Goal: Task Accomplishment & Management: Use online tool/utility

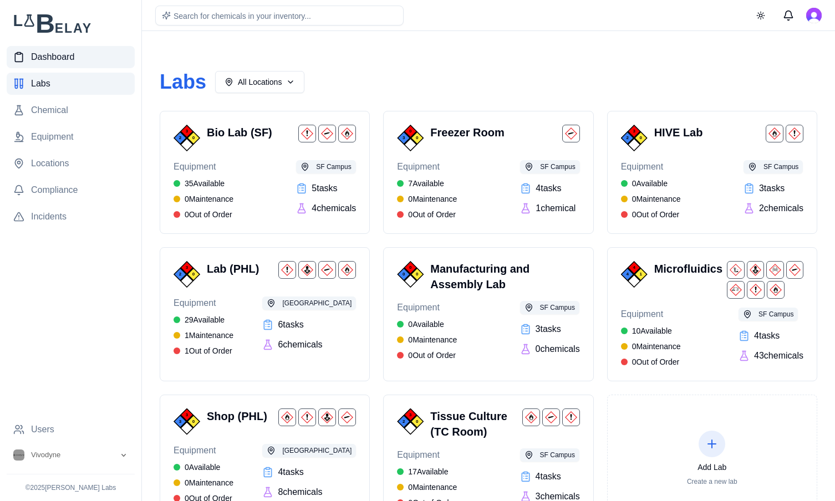
click at [38, 60] on span "Dashboard" at bounding box center [52, 56] width 43 height 13
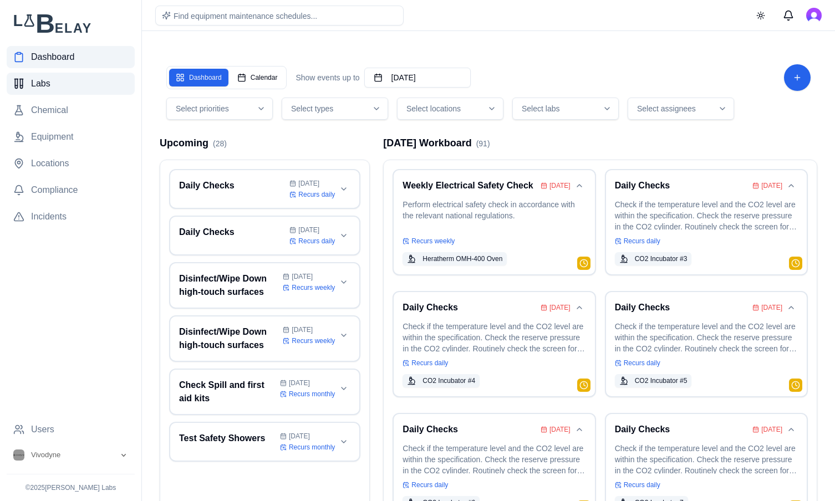
click at [44, 88] on span "Labs" at bounding box center [40, 83] width 19 height 13
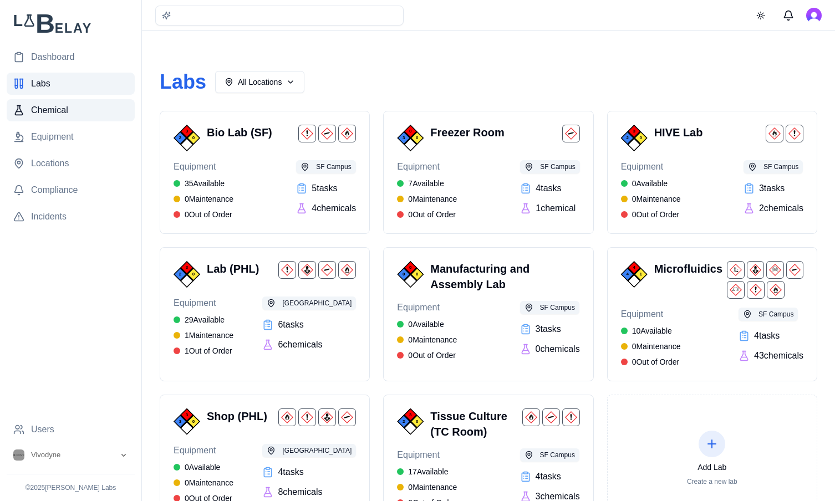
click at [40, 104] on span "Chemical" at bounding box center [49, 110] width 37 height 13
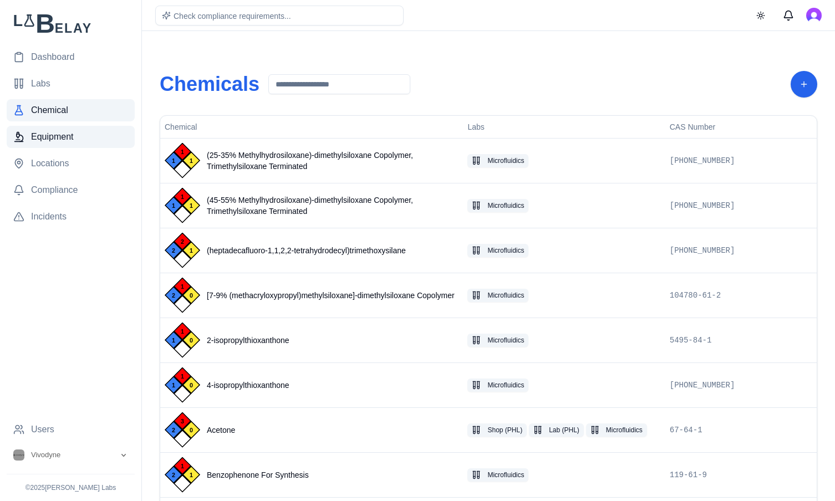
click at [62, 129] on link "Equipment" at bounding box center [71, 137] width 128 height 22
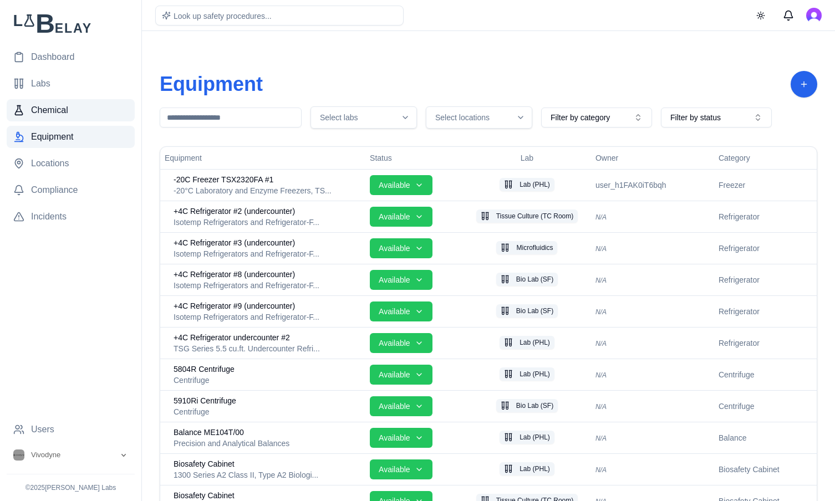
click at [70, 115] on link "Chemical" at bounding box center [71, 110] width 128 height 22
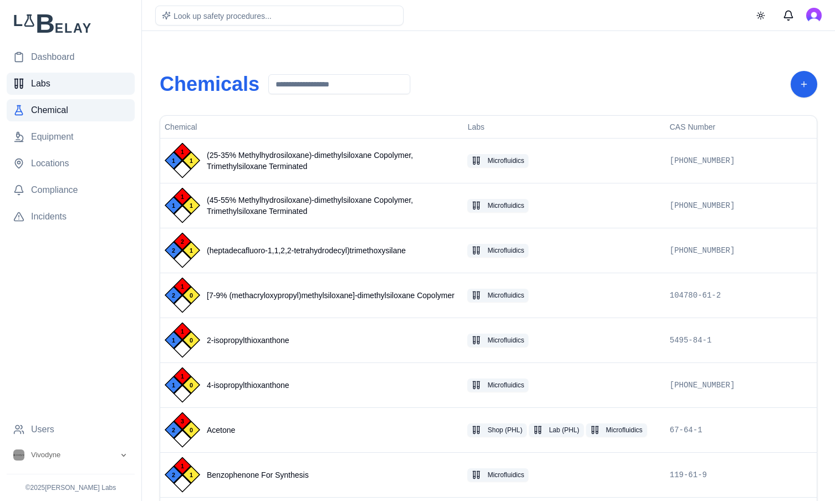
click at [45, 93] on link "Labs" at bounding box center [71, 84] width 128 height 22
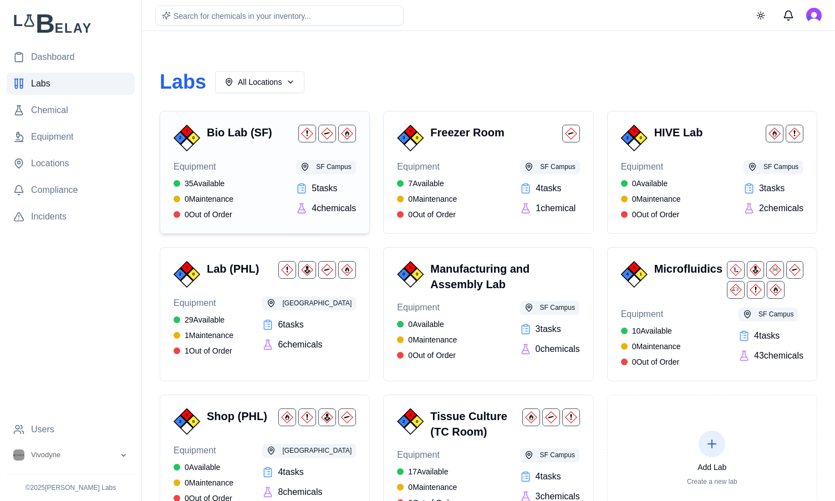
click at [250, 172] on div "Equipment 35 Available 0 Maintenance 0 Out of Order SF Campus 5 task s 4 chemic…" at bounding box center [265, 190] width 182 height 60
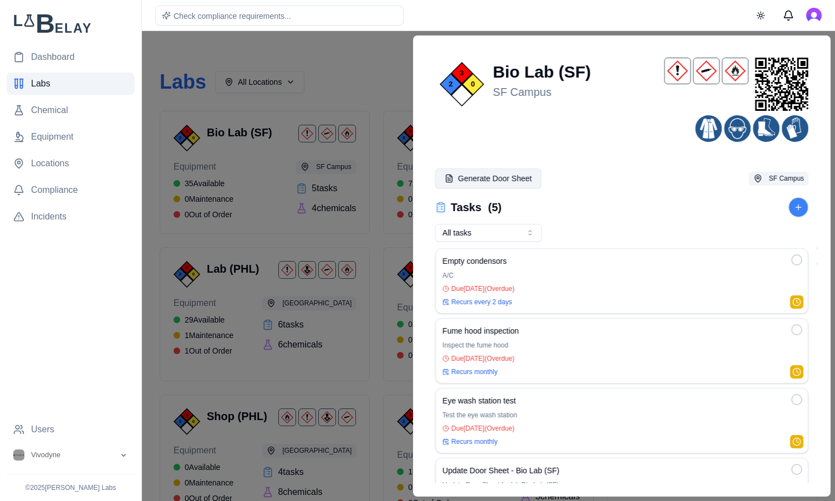
click at [475, 185] on button "Generate Door Sheet" at bounding box center [488, 179] width 106 height 20
click at [428, 11] on div "Check compliance requirements... Toggle theme" at bounding box center [488, 15] width 693 height 31
click at [68, 64] on link "Dashboard" at bounding box center [71, 57] width 128 height 22
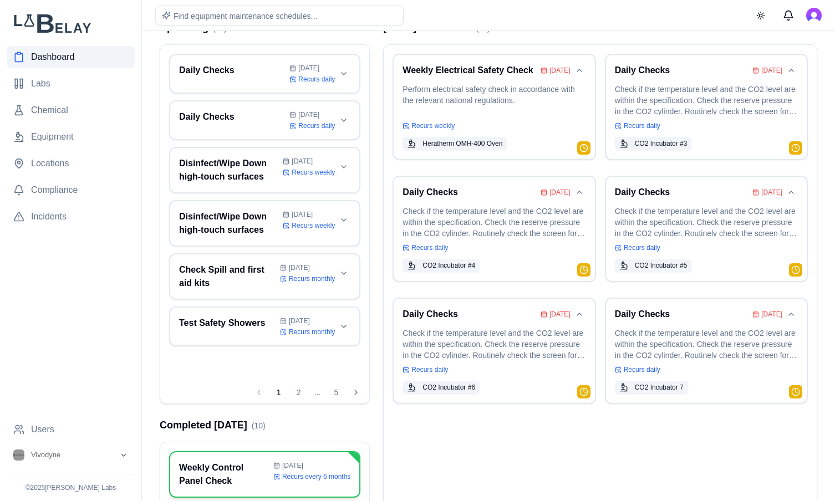
scroll to position [231, 0]
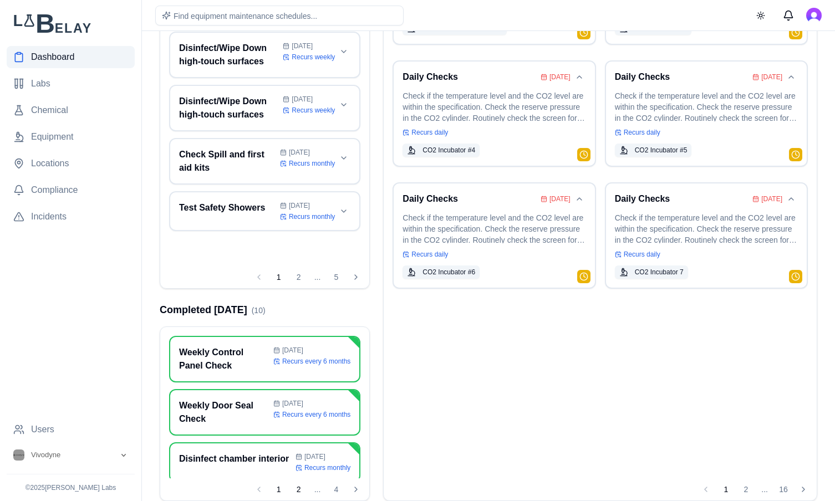
click at [300, 488] on button "2" at bounding box center [299, 490] width 18 height 18
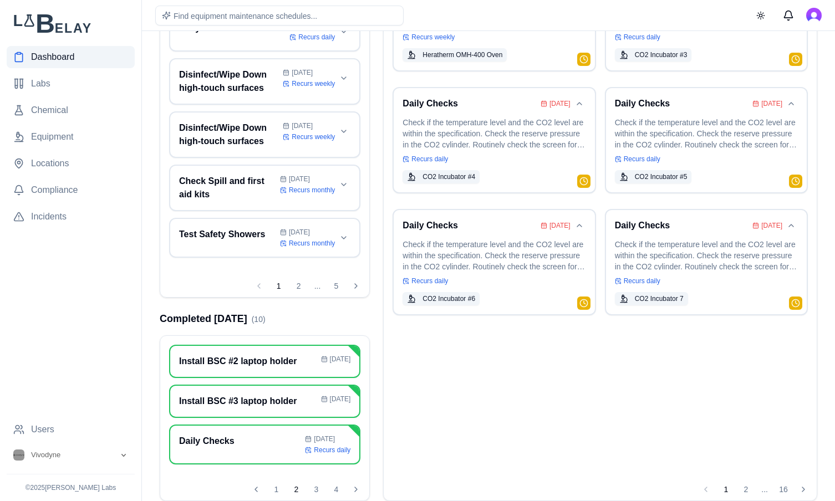
scroll to position [204, 0]
click at [277, 489] on button "1" at bounding box center [276, 490] width 18 height 18
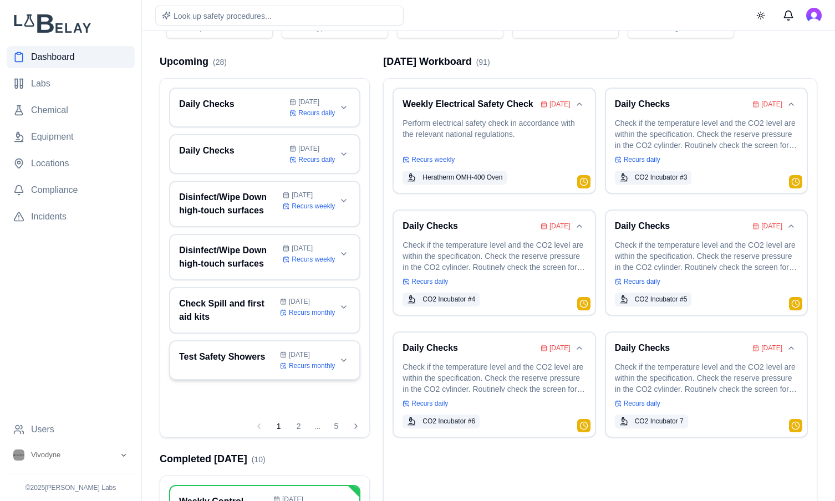
scroll to position [83, 0]
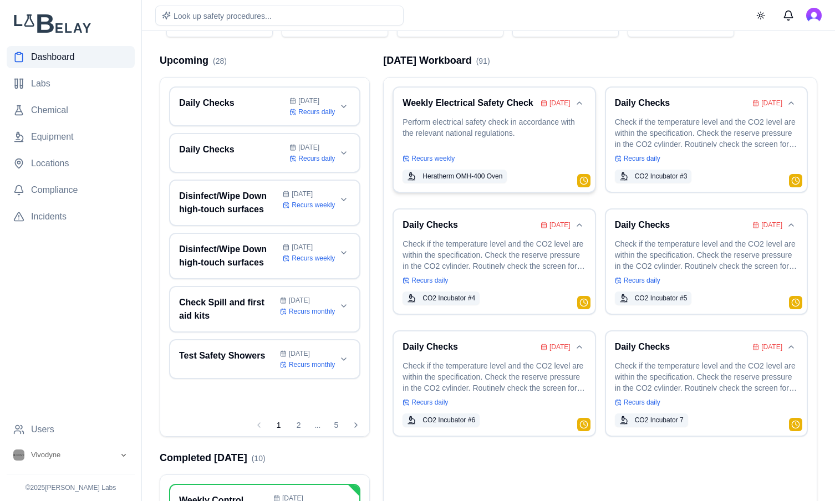
click at [510, 136] on p "Perform electrical safety check in accordance with the relevant national regula…" at bounding box center [494, 131] width 183 height 31
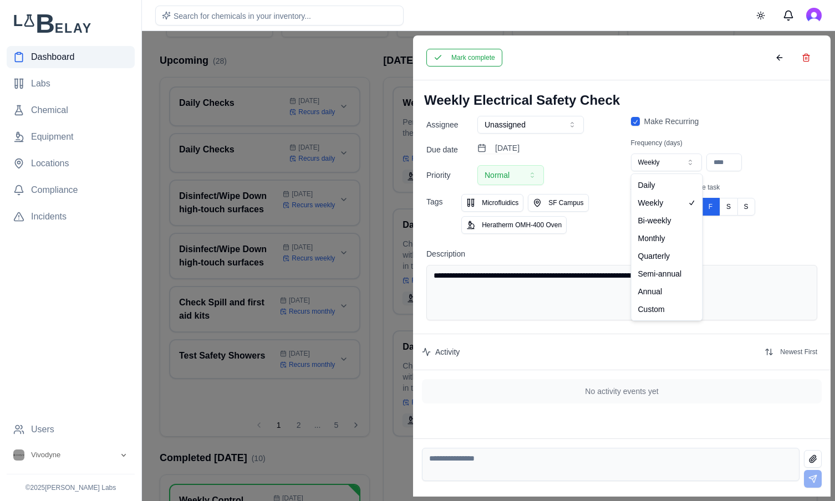
click at [689, 165] on icon "button" at bounding box center [690, 162] width 9 height 9
type input "***"
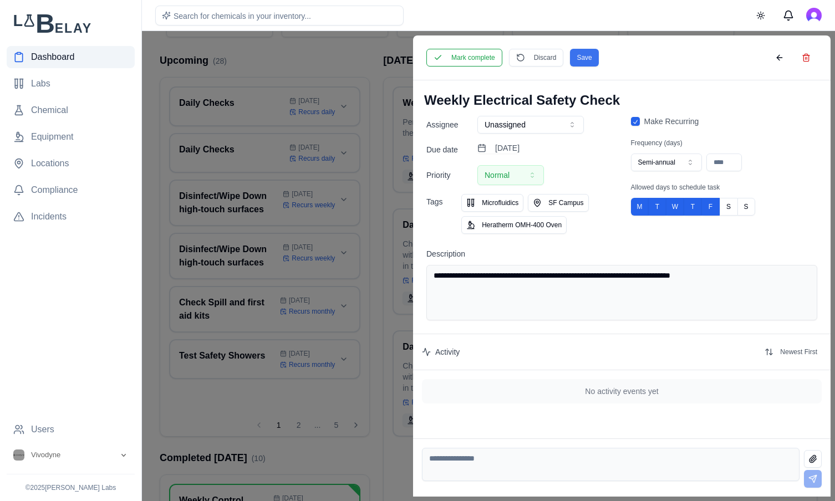
click at [594, 52] on button "Save" at bounding box center [584, 58] width 28 height 18
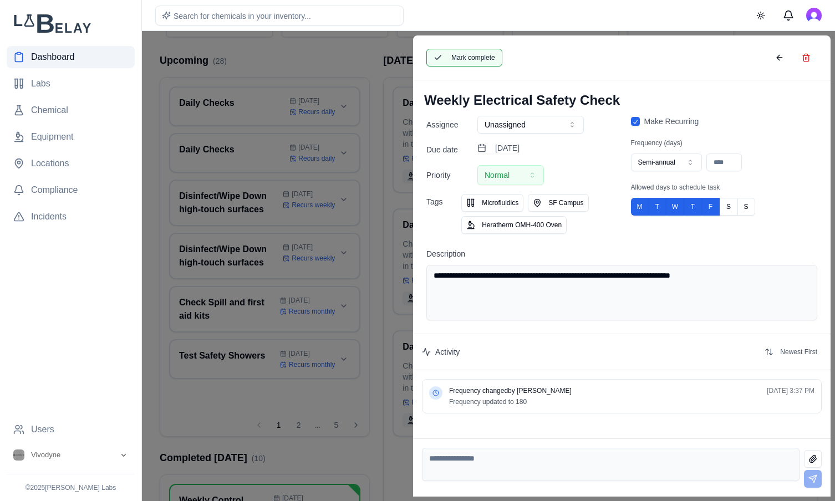
click at [449, 50] on button "Mark complete" at bounding box center [465, 58] width 76 height 18
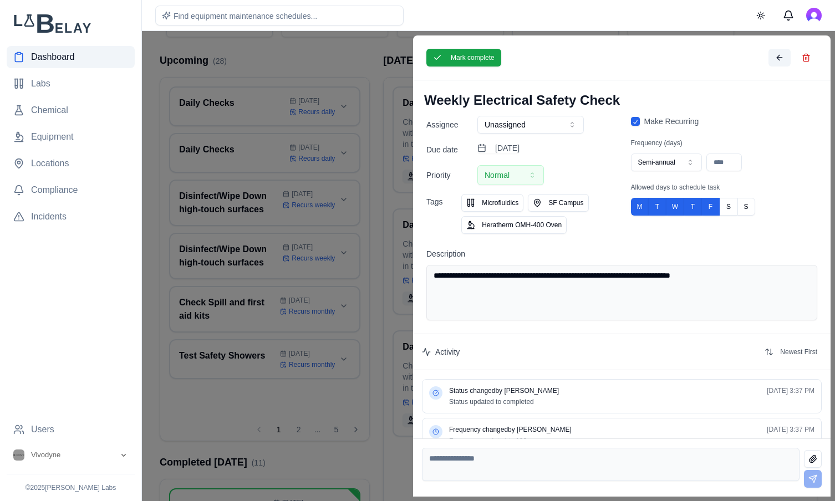
click at [778, 59] on button at bounding box center [780, 58] width 22 height 18
